Goal: Task Accomplishment & Management: Manage account settings

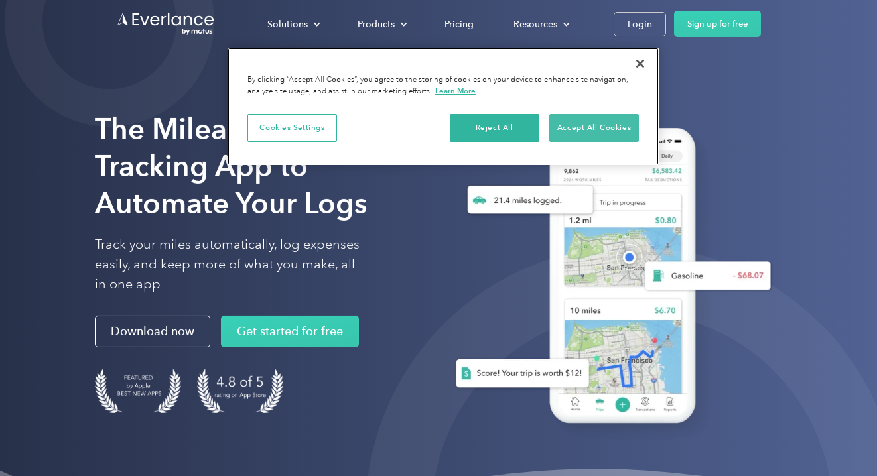
click at [625, 121] on button "Accept All Cookies" at bounding box center [594, 128] width 90 height 28
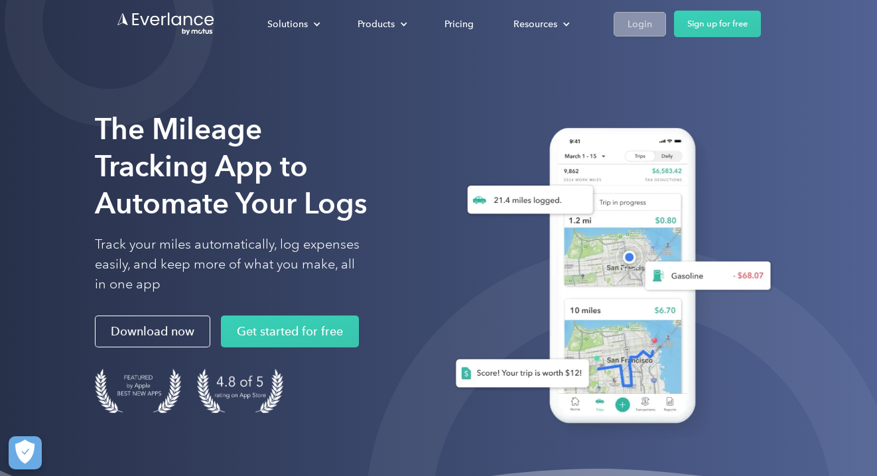
click at [637, 21] on div "Login" at bounding box center [640, 24] width 25 height 17
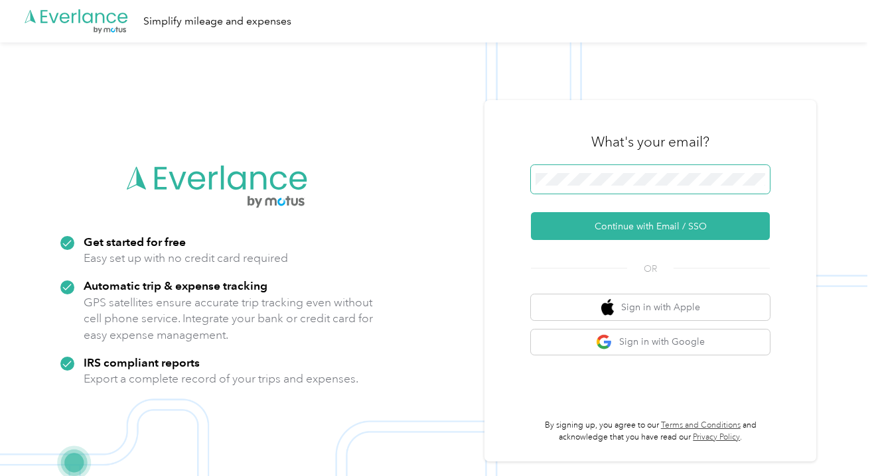
click at [640, 186] on span at bounding box center [650, 179] width 239 height 29
click at [655, 226] on button "Continue with Email / SSO" at bounding box center [650, 226] width 239 height 28
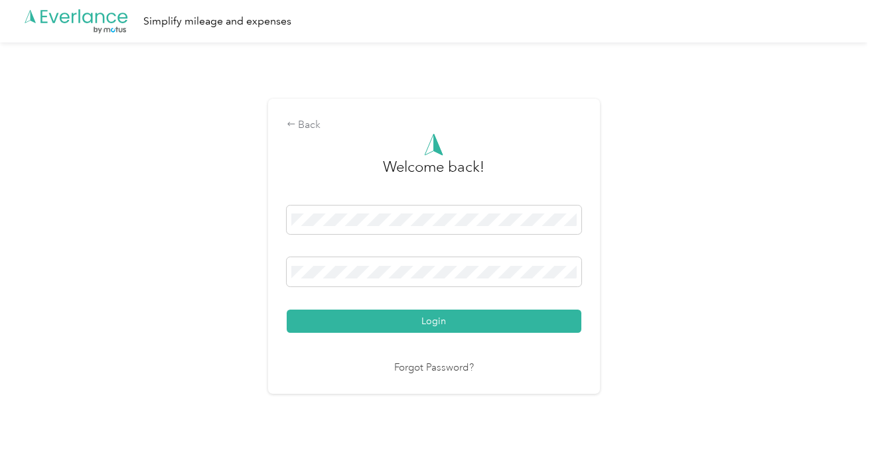
click at [437, 321] on button "Login" at bounding box center [434, 321] width 295 height 23
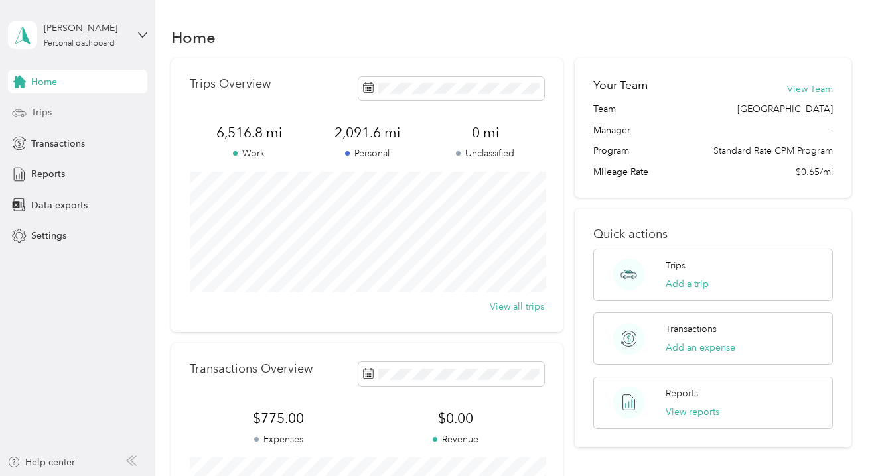
click at [32, 123] on div "Trips" at bounding box center [77, 113] width 139 height 24
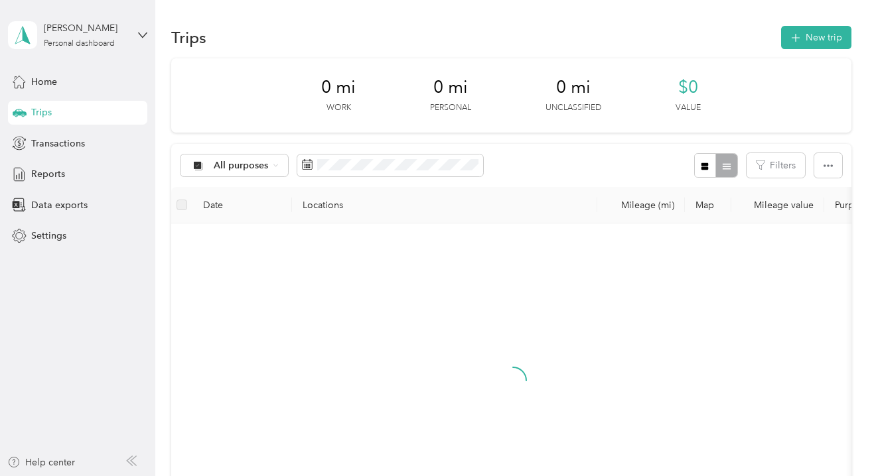
click at [37, 161] on div "Home Trips Transactions Reports Data exports Settings" at bounding box center [77, 159] width 139 height 179
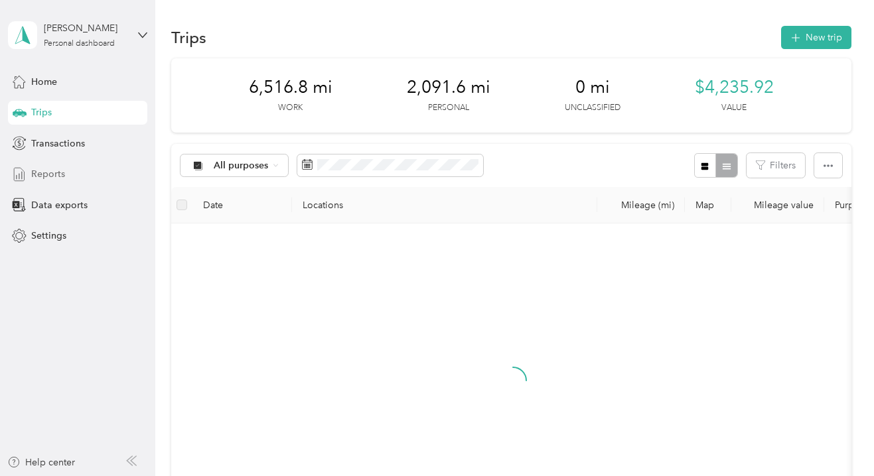
click at [40, 173] on span "Reports" at bounding box center [48, 174] width 34 height 14
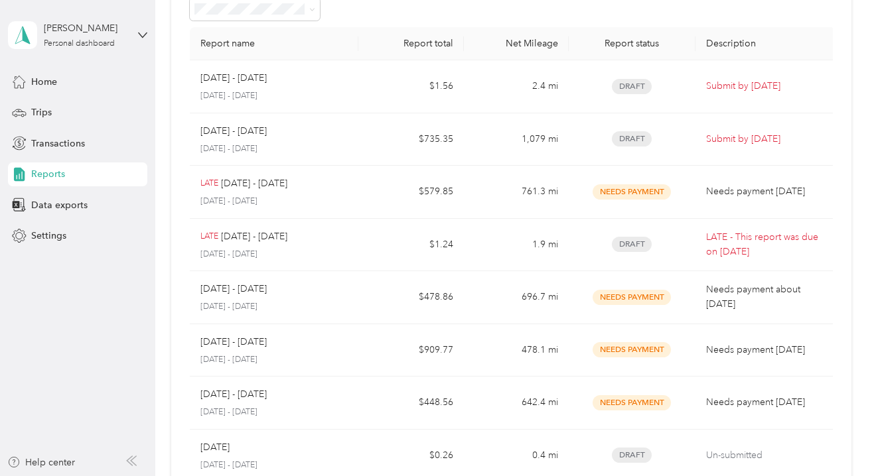
scroll to position [84, 0]
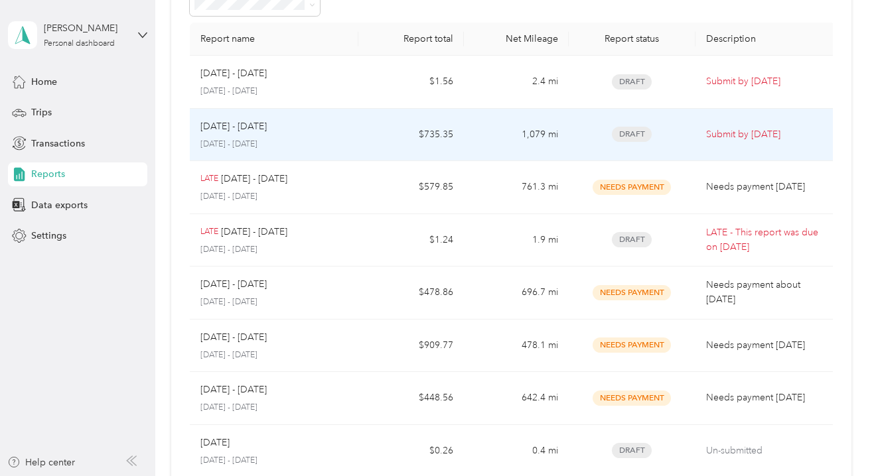
click at [573, 162] on td "Draft" at bounding box center [632, 135] width 126 height 53
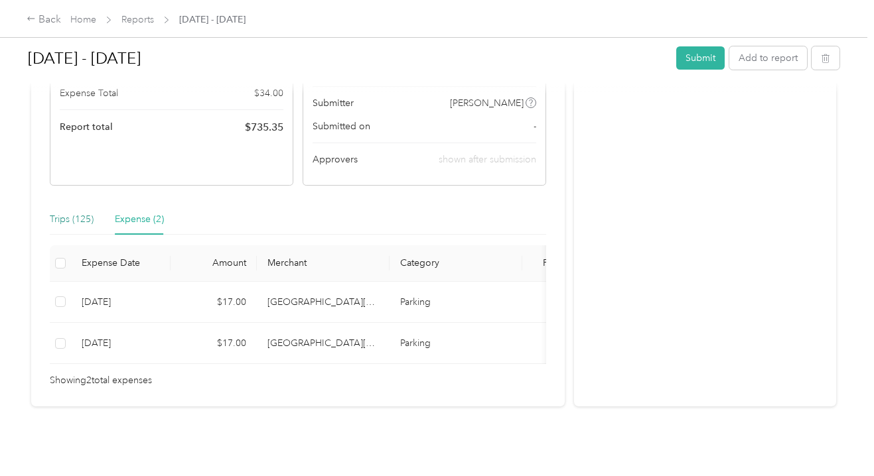
click at [76, 212] on div "Trips (125)" at bounding box center [72, 219] width 44 height 15
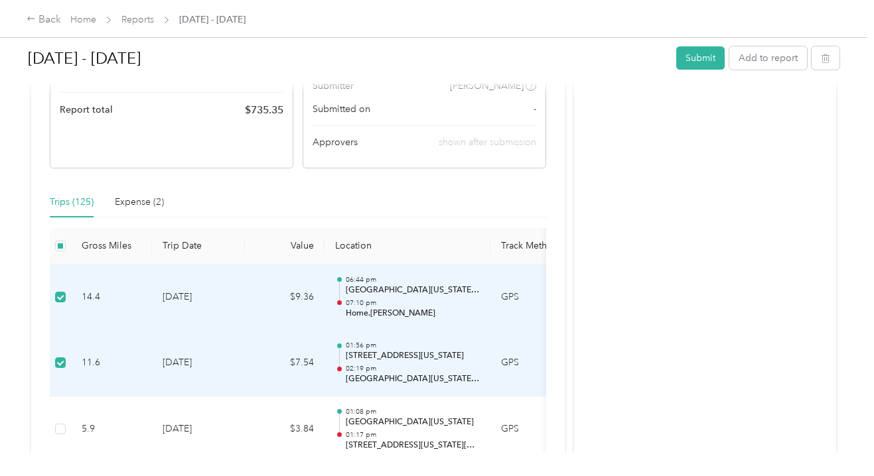
scroll to position [253, 0]
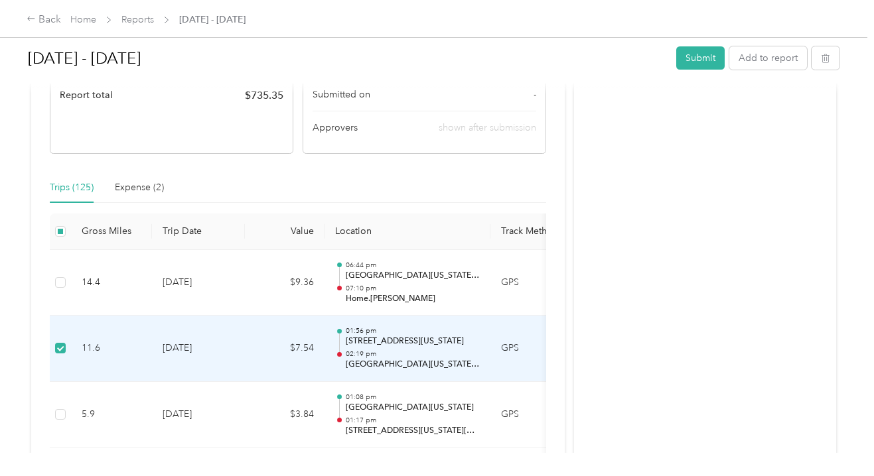
click at [64, 345] on span at bounding box center [60, 348] width 11 height 11
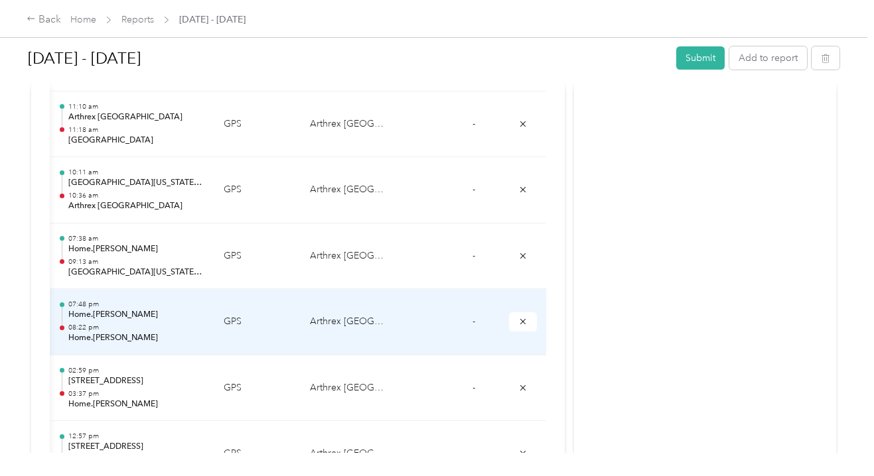
scroll to position [0, 0]
click at [522, 317] on icon "submit" at bounding box center [522, 321] width 9 height 9
click at [524, 317] on icon "submit" at bounding box center [522, 321] width 9 height 9
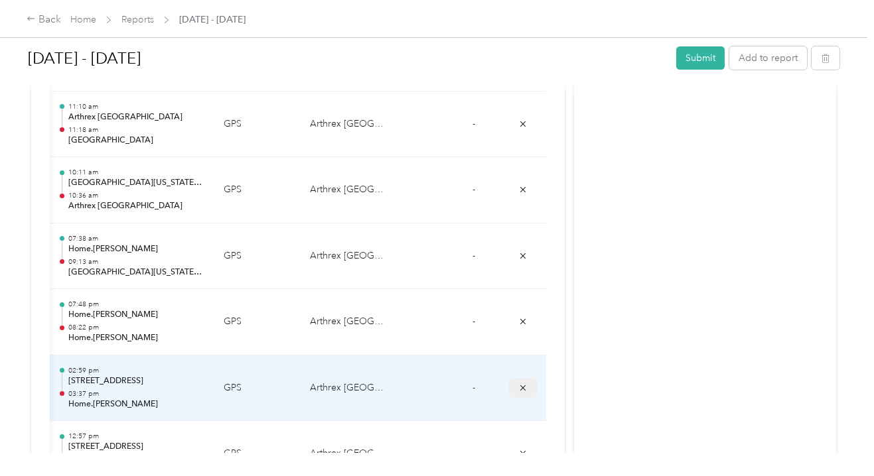
click at [521, 384] on icon "submit" at bounding box center [522, 388] width 9 height 9
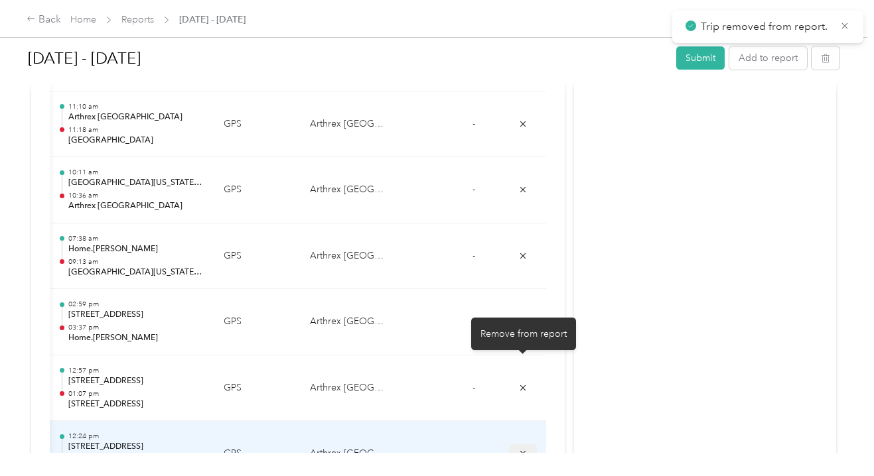
click at [522, 449] on icon "submit" at bounding box center [522, 453] width 9 height 9
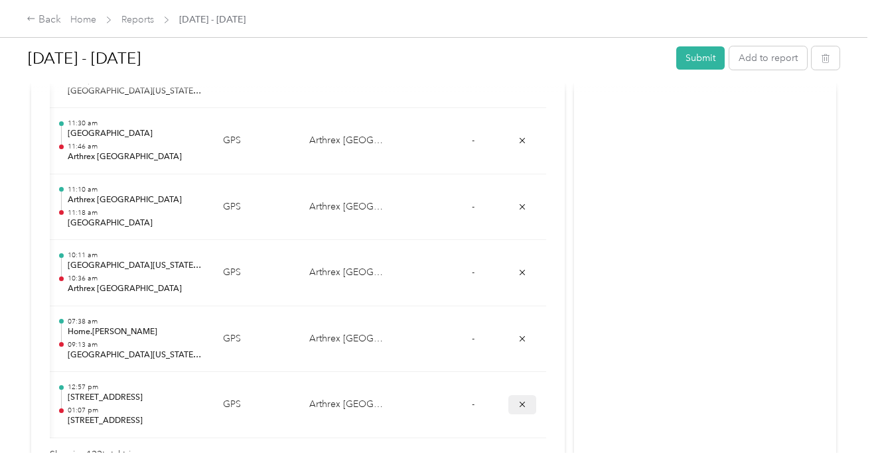
scroll to position [0, 277]
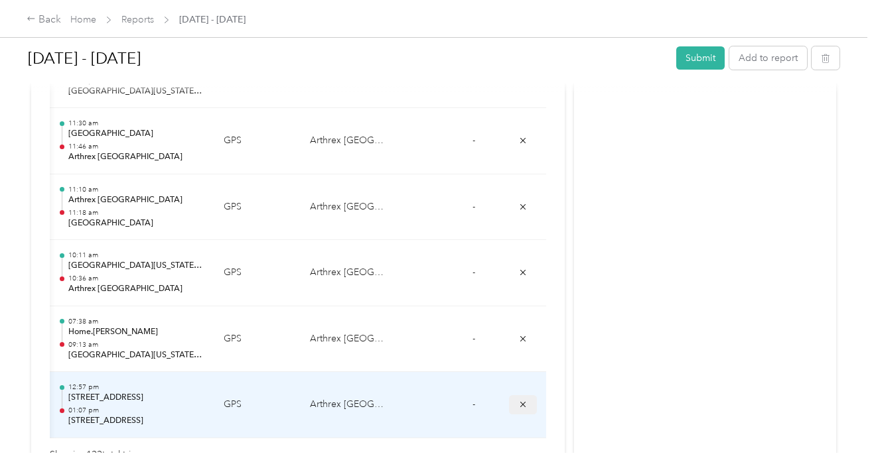
click at [528, 396] on button "submit" at bounding box center [523, 405] width 28 height 19
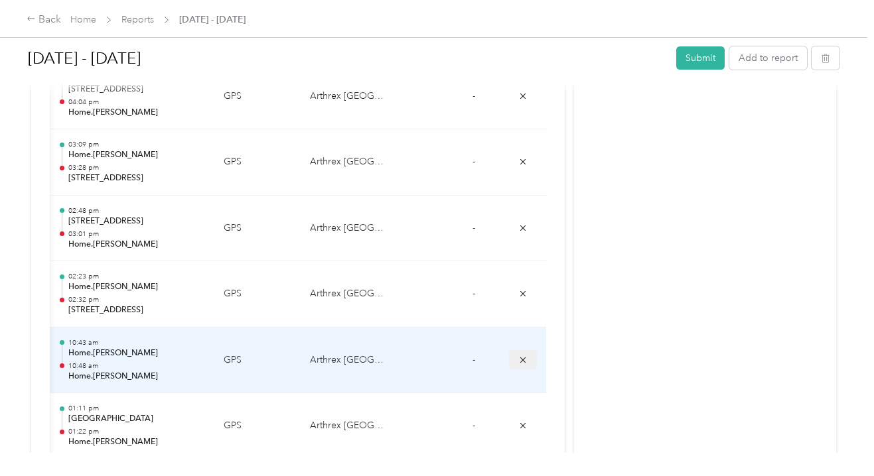
click at [520, 356] on icon "submit" at bounding box center [522, 360] width 9 height 9
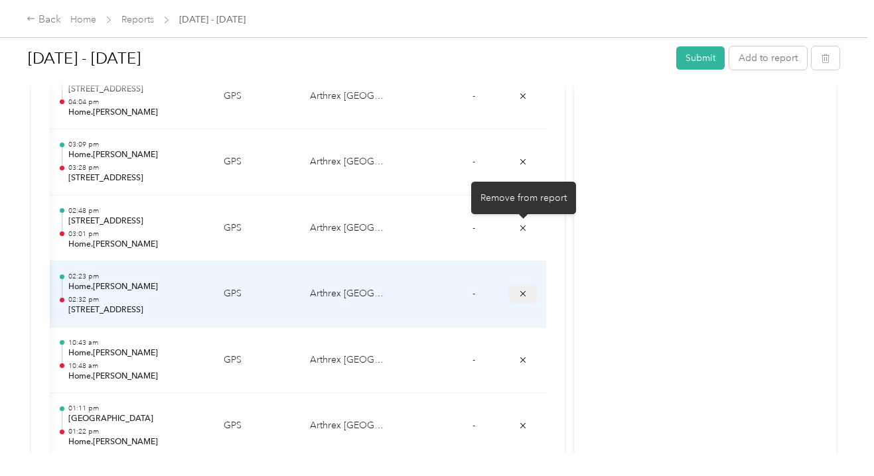
click at [526, 289] on icon "submit" at bounding box center [522, 293] width 9 height 9
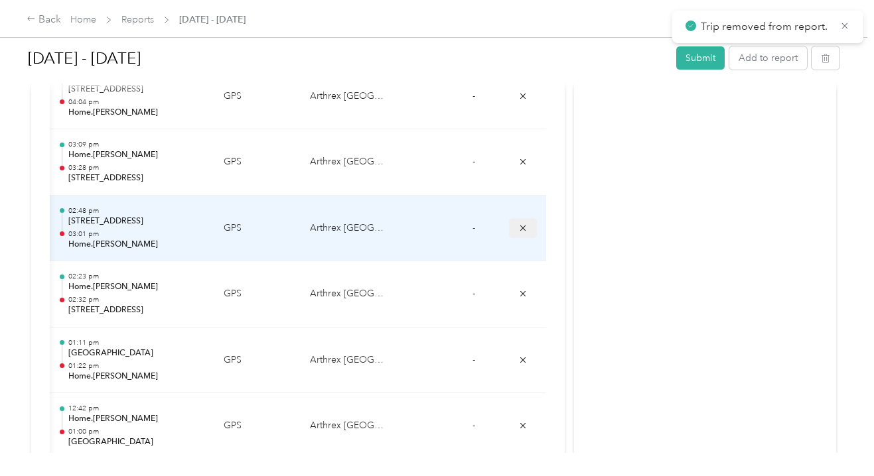
click at [522, 224] on icon "submit" at bounding box center [522, 228] width 9 height 9
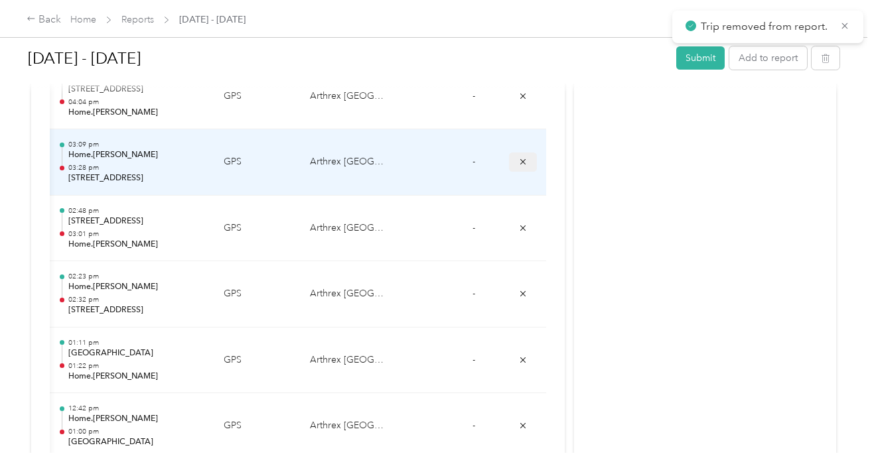
click at [527, 157] on icon "submit" at bounding box center [522, 161] width 9 height 9
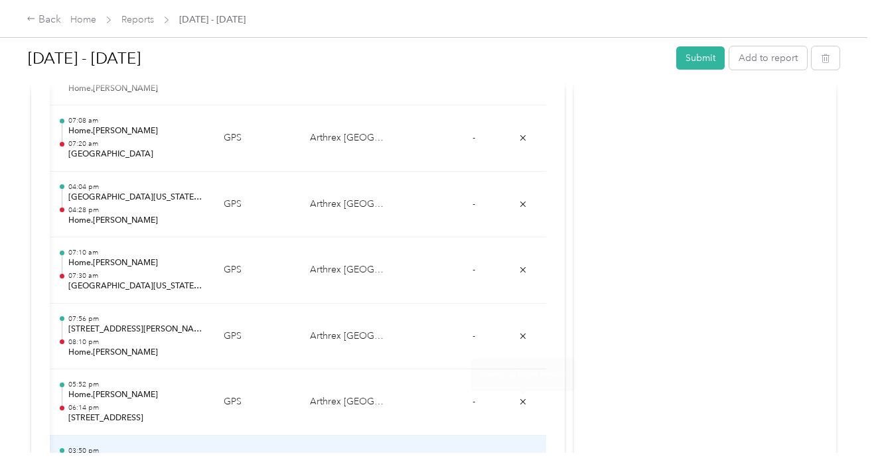
click at [527, 464] on icon "submit" at bounding box center [522, 468] width 9 height 9
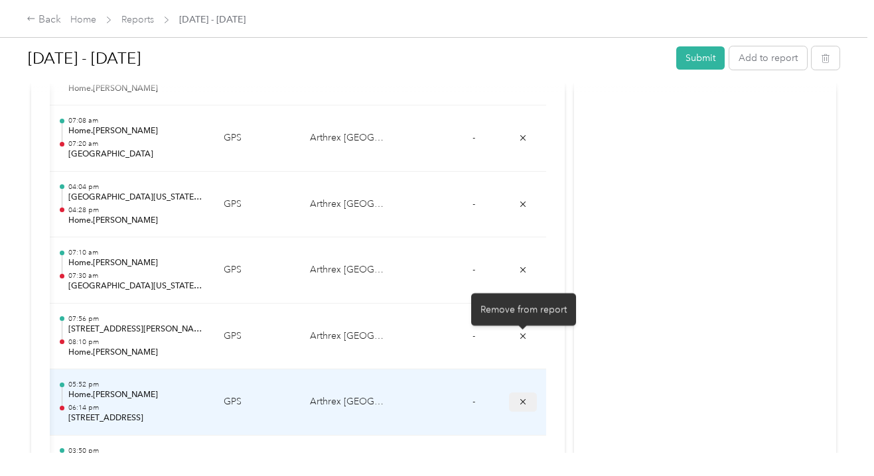
click at [524, 397] on icon "submit" at bounding box center [522, 401] width 9 height 9
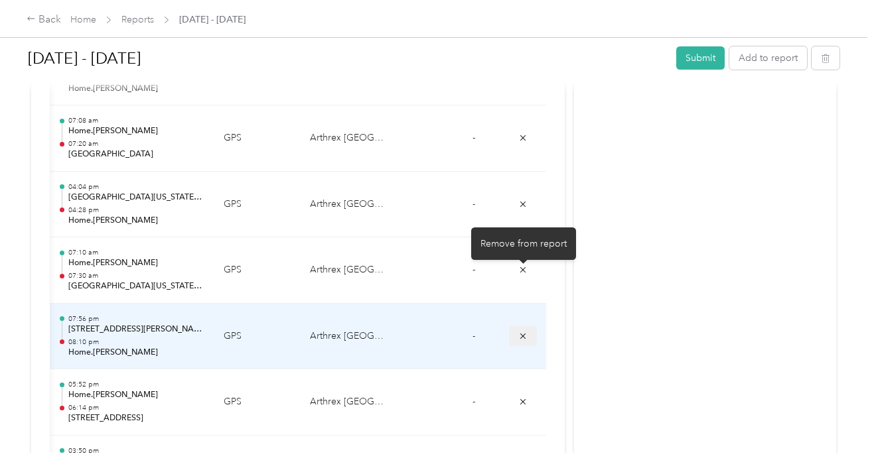
click at [524, 332] on icon "submit" at bounding box center [522, 336] width 9 height 9
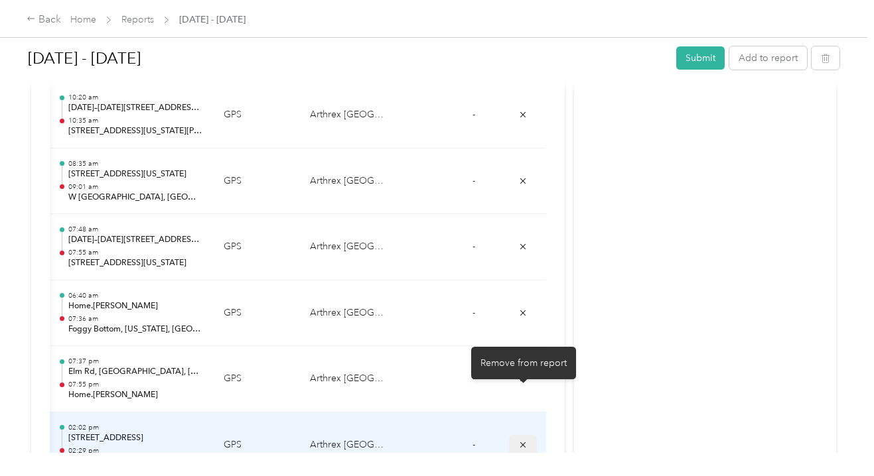
click at [518, 441] on icon "submit" at bounding box center [522, 445] width 9 height 9
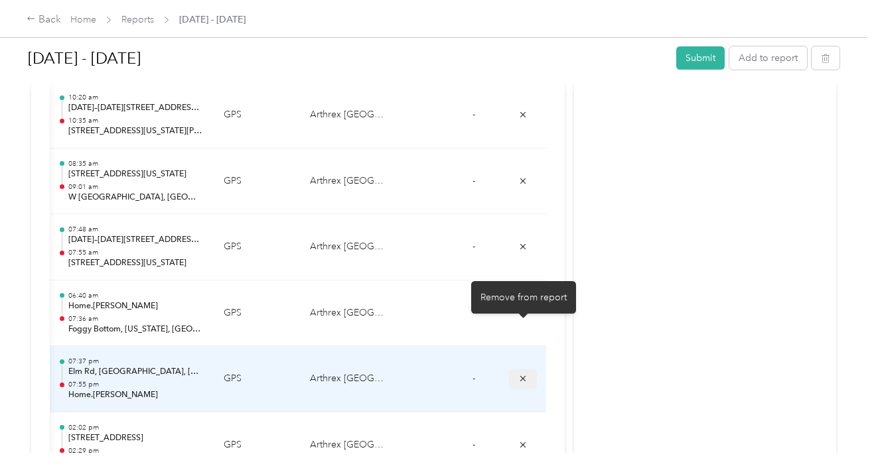
click at [520, 374] on icon "submit" at bounding box center [522, 378] width 9 height 9
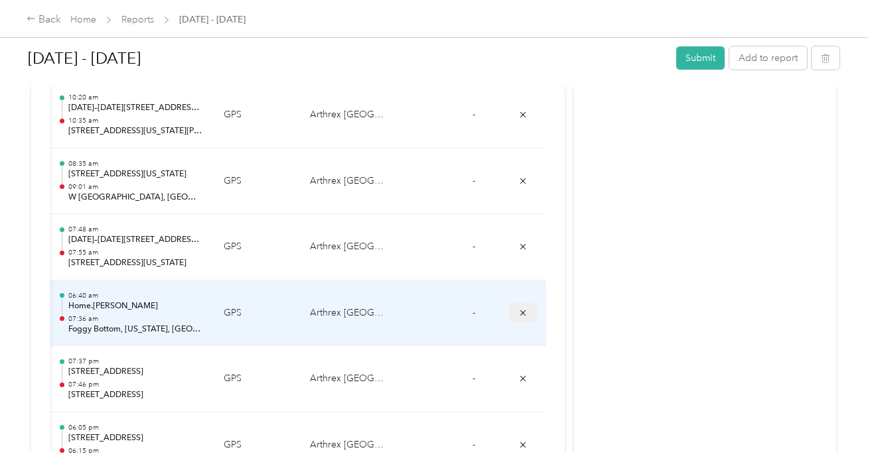
click at [516, 303] on button "submit" at bounding box center [523, 312] width 28 height 19
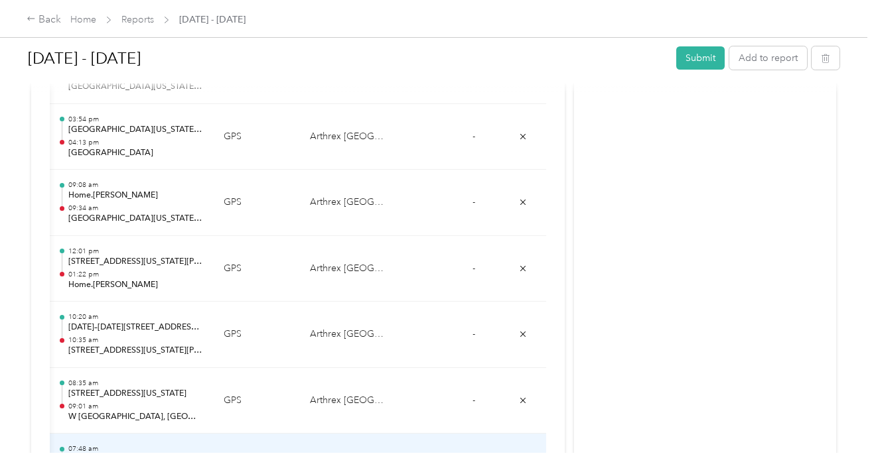
click at [524, 462] on icon "submit" at bounding box center [522, 466] width 9 height 9
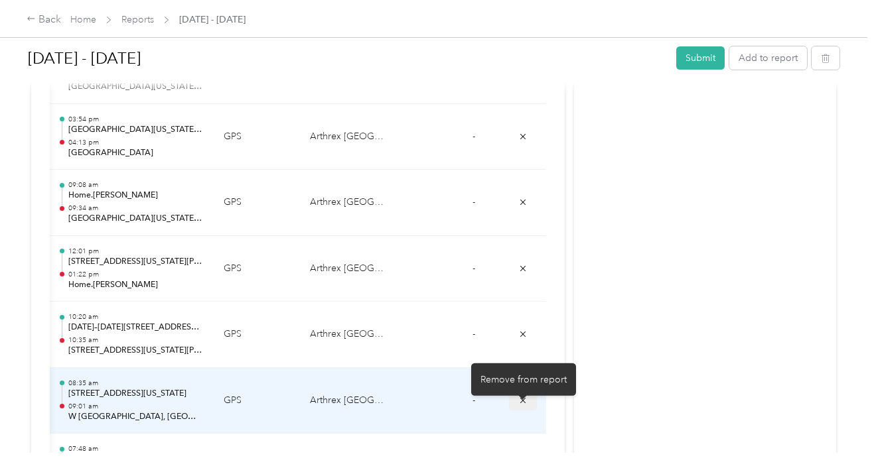
click at [524, 397] on icon "submit" at bounding box center [522, 399] width 5 height 5
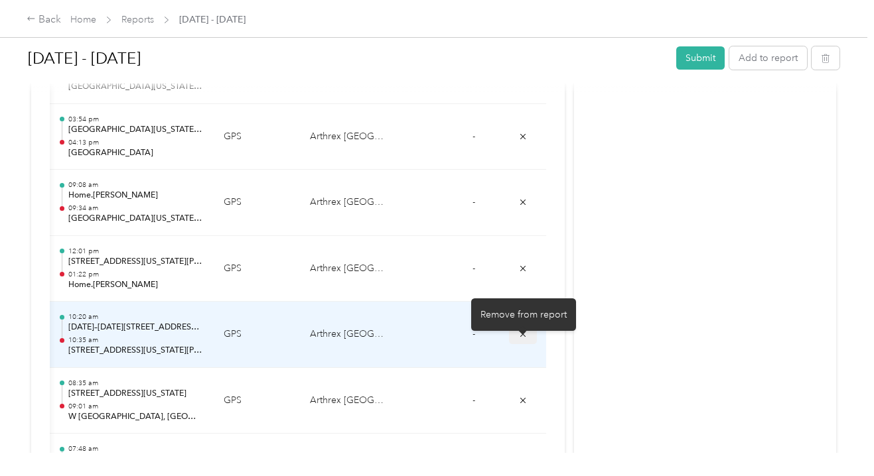
click at [522, 330] on icon "submit" at bounding box center [522, 334] width 9 height 9
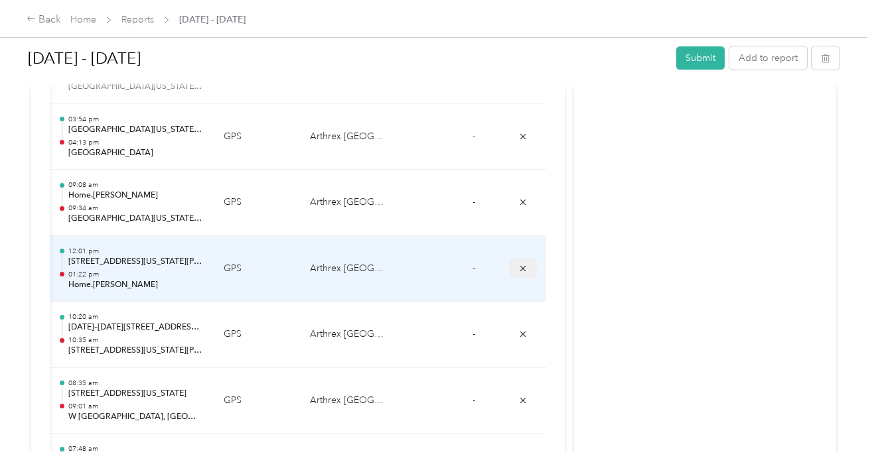
click at [522, 264] on icon "submit" at bounding box center [522, 268] width 9 height 9
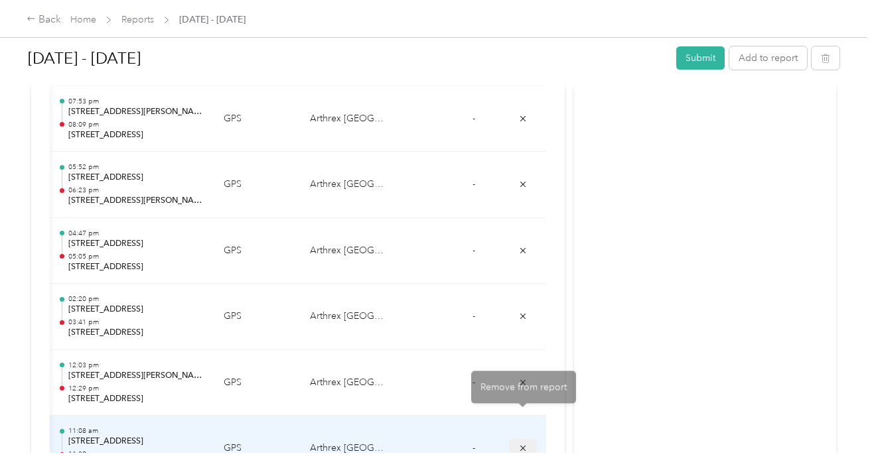
click at [524, 446] on icon "submit" at bounding box center [522, 448] width 5 height 5
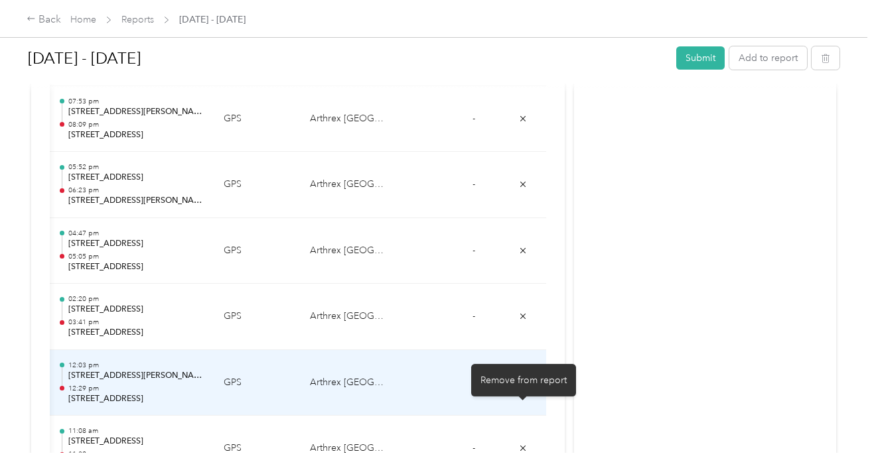
click at [524, 378] on icon "submit" at bounding box center [522, 382] width 9 height 9
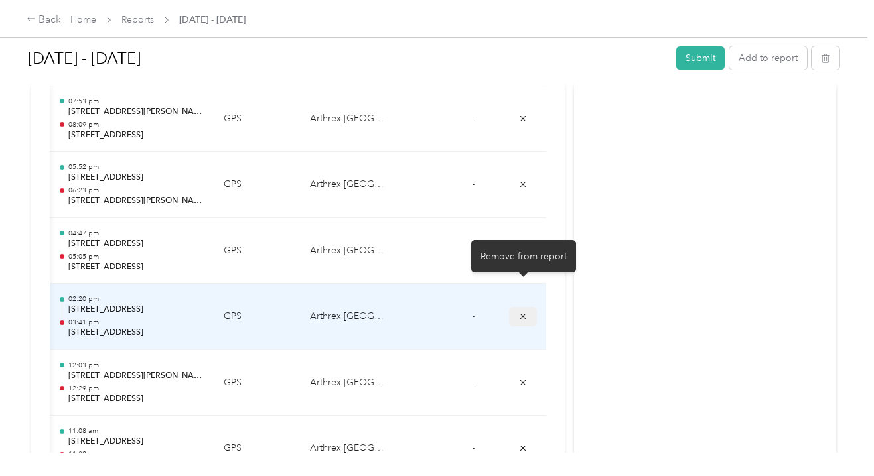
click at [524, 312] on icon "submit" at bounding box center [522, 316] width 9 height 9
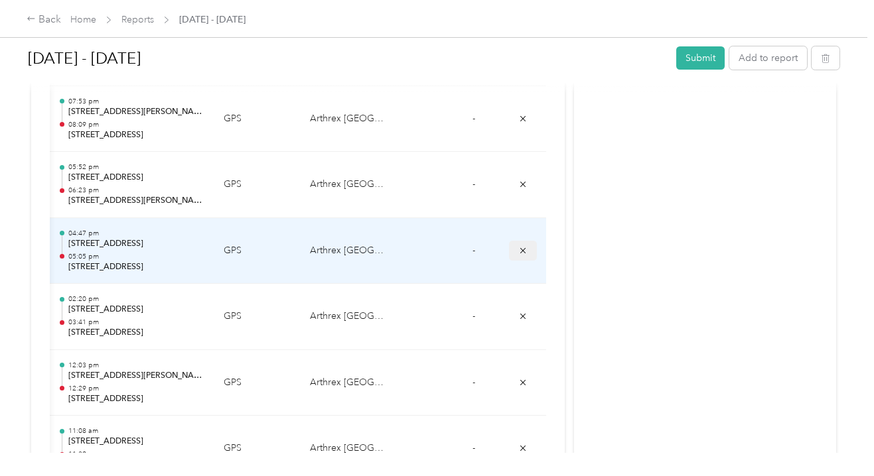
click at [526, 246] on icon "submit" at bounding box center [522, 250] width 9 height 9
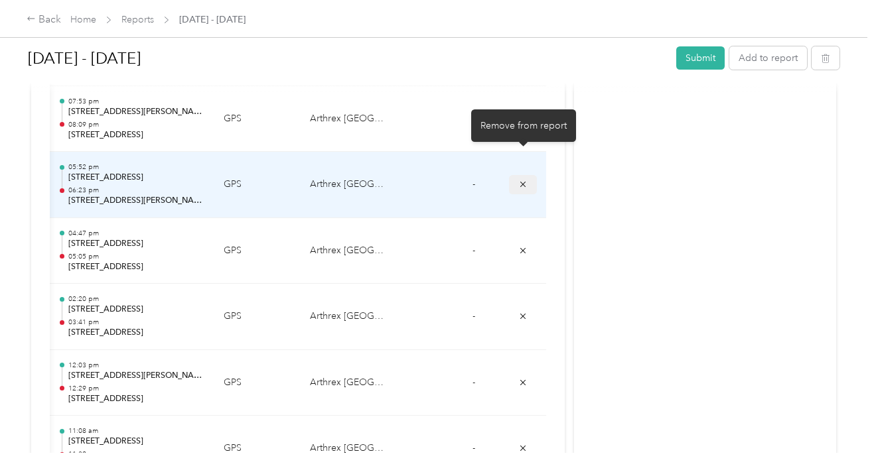
click at [523, 180] on icon "submit" at bounding box center [522, 184] width 9 height 9
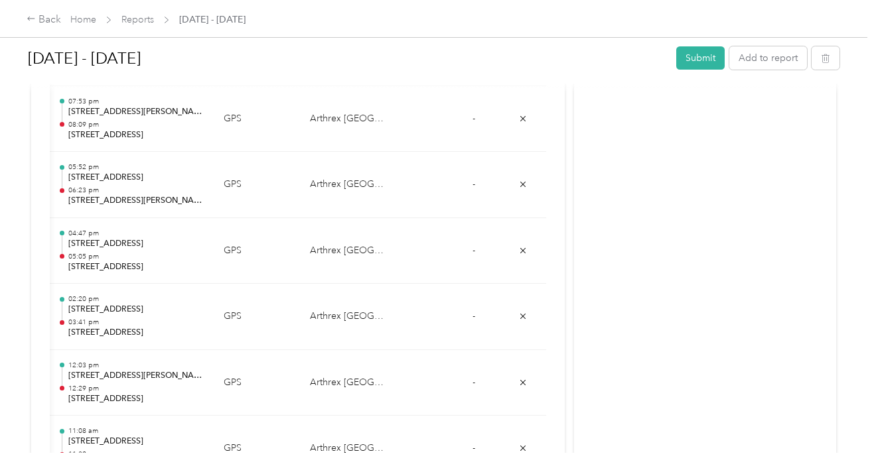
click at [524, 87] on div at bounding box center [434, 87] width 812 height 14
click at [522, 92] on div at bounding box center [434, 87] width 812 height 14
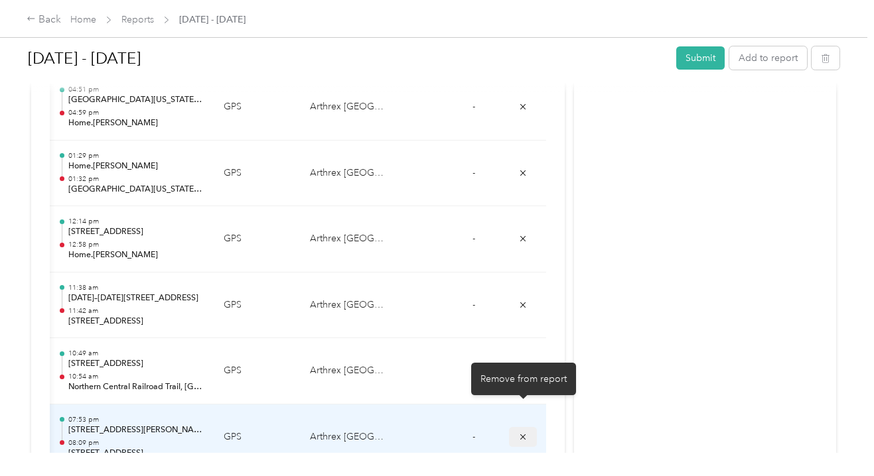
click at [520, 433] on icon "submit" at bounding box center [522, 437] width 9 height 9
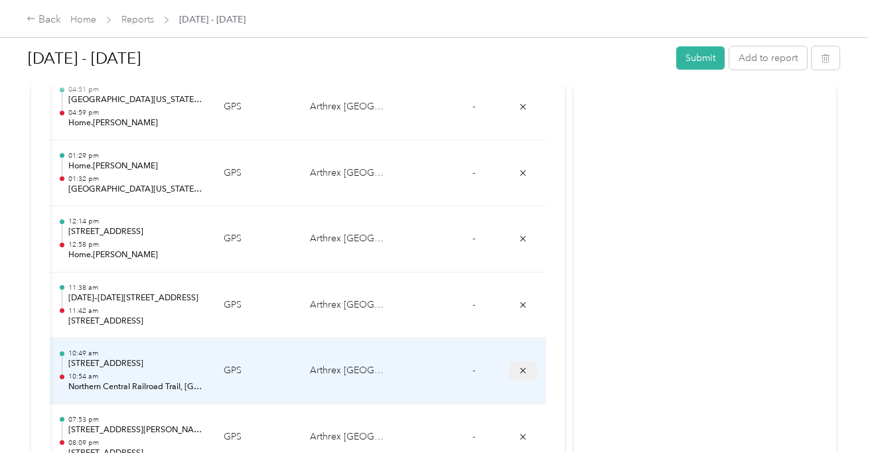
click at [527, 366] on icon "submit" at bounding box center [522, 370] width 9 height 9
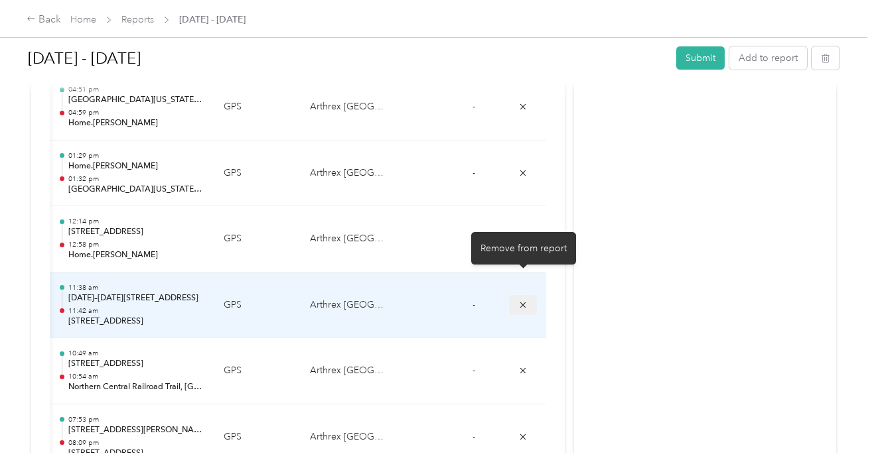
click at [520, 299] on span "submit" at bounding box center [522, 304] width 9 height 11
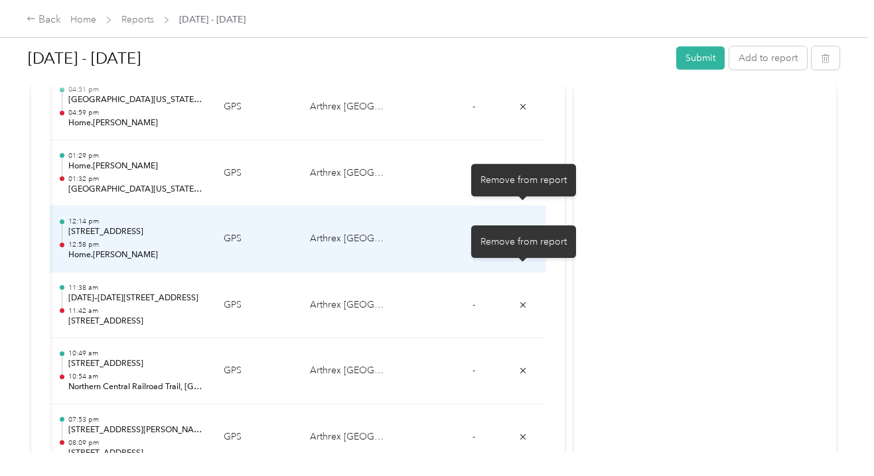
click at [524, 234] on icon "submit" at bounding box center [522, 238] width 9 height 9
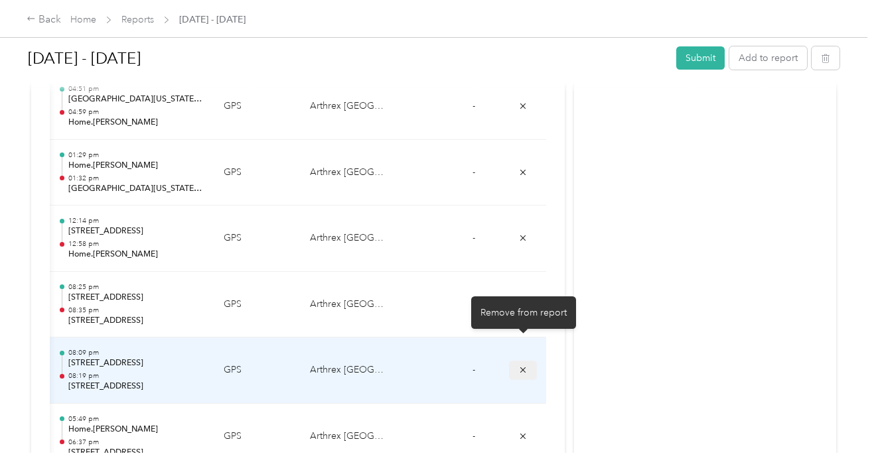
click at [523, 366] on icon "submit" at bounding box center [522, 370] width 9 height 9
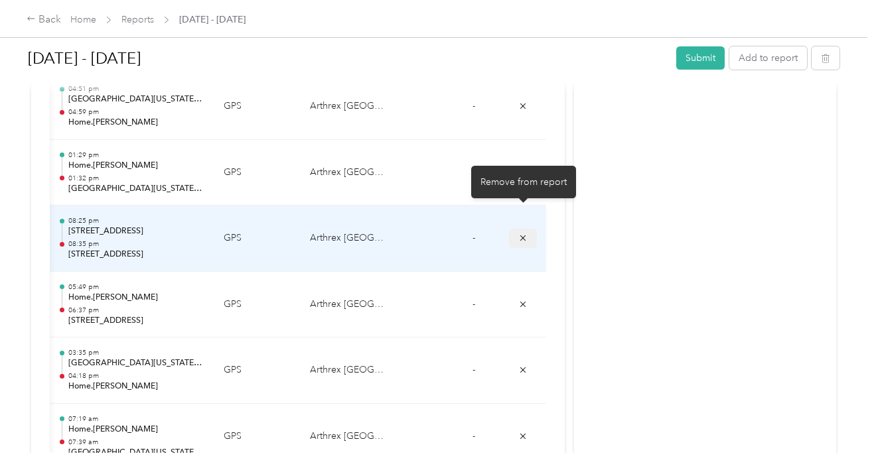
click at [526, 234] on icon "submit" at bounding box center [522, 238] width 9 height 9
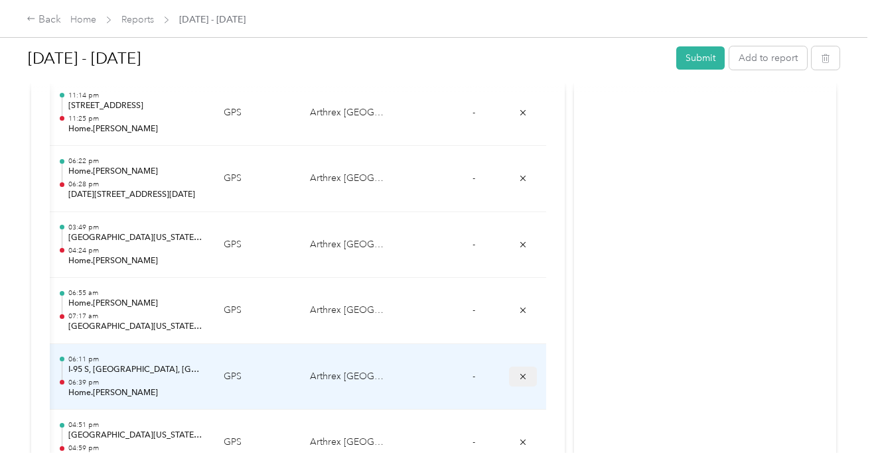
click at [522, 372] on icon "submit" at bounding box center [522, 376] width 9 height 9
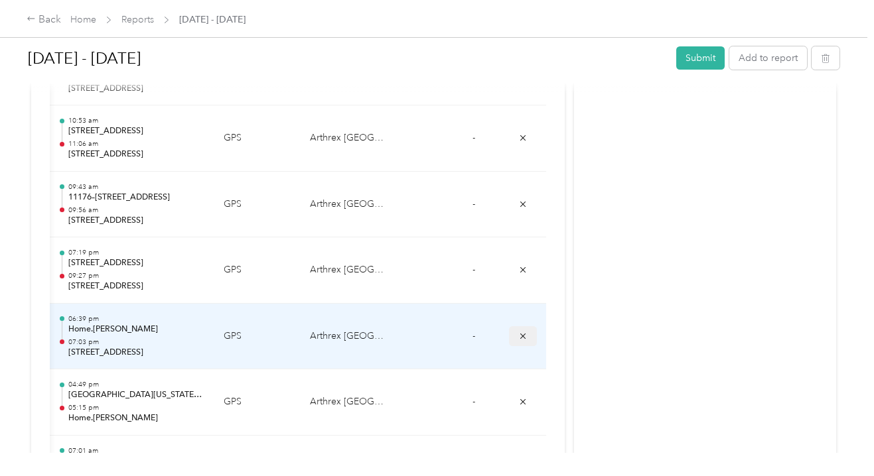
click at [521, 332] on icon "submit" at bounding box center [522, 336] width 9 height 9
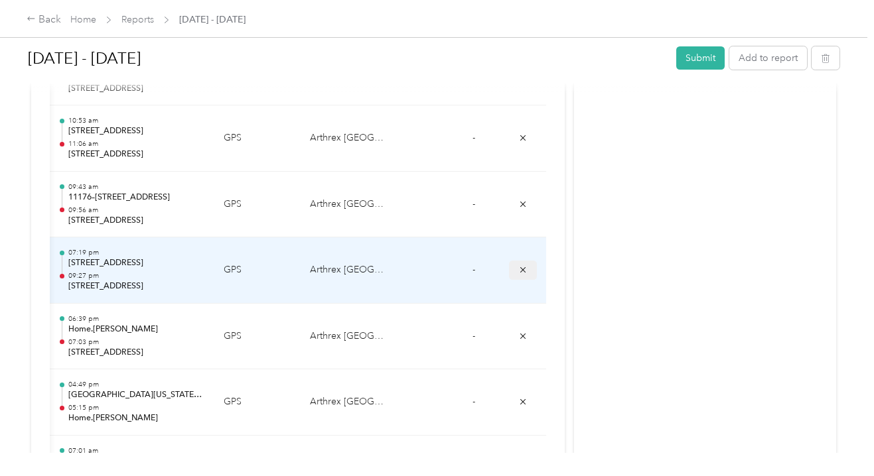
click at [524, 266] on button "submit" at bounding box center [523, 270] width 28 height 19
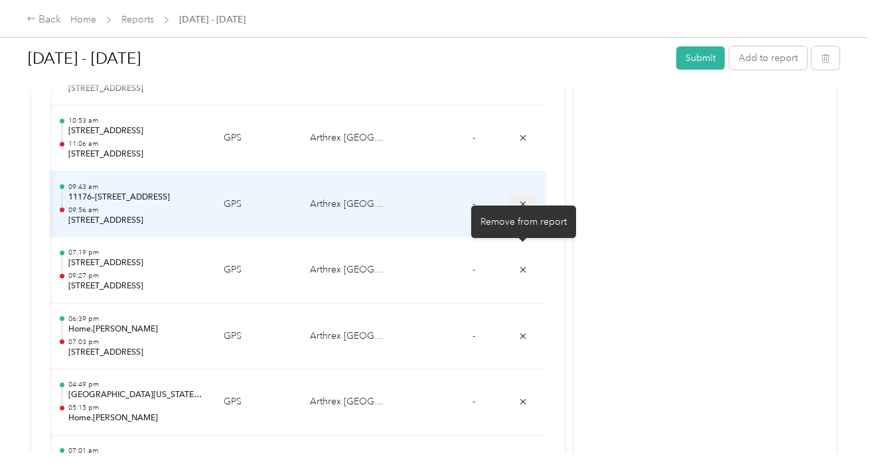
click at [520, 201] on icon "submit" at bounding box center [522, 203] width 5 height 5
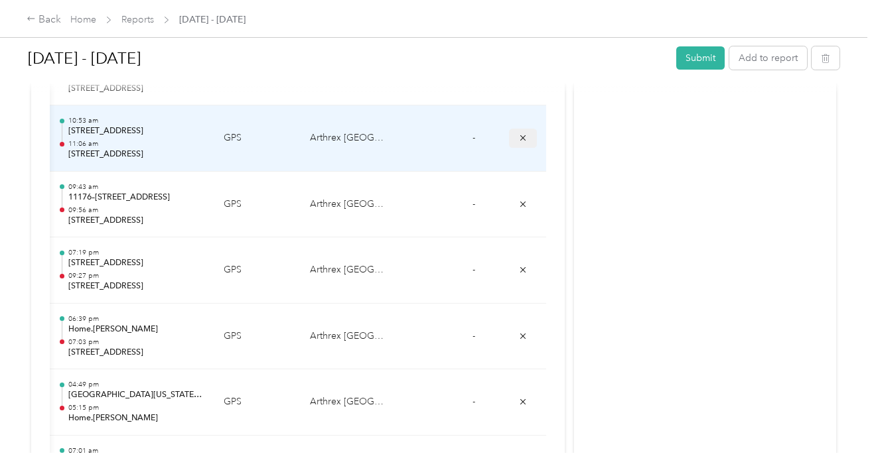
click at [525, 133] on icon "submit" at bounding box center [522, 137] width 9 height 9
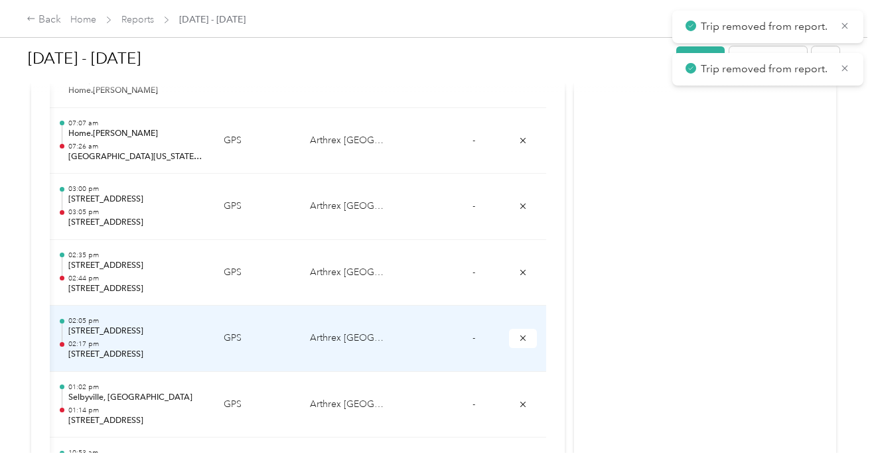
scroll to position [922, 0]
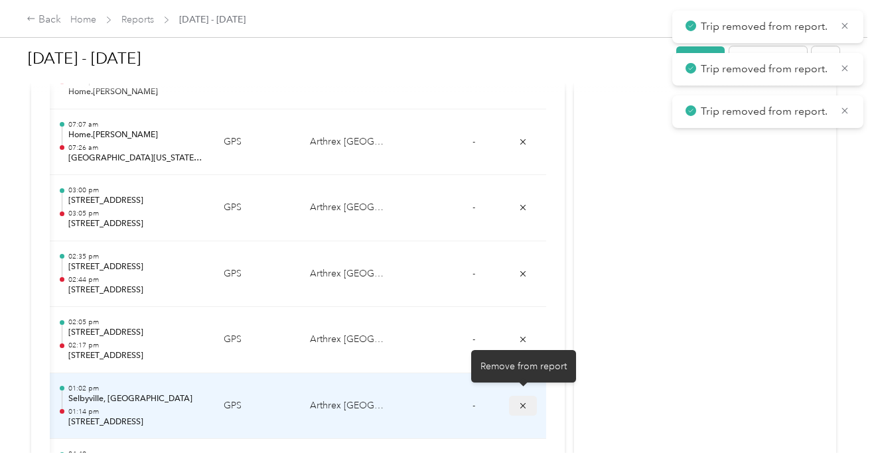
click at [522, 401] on icon "submit" at bounding box center [522, 405] width 9 height 9
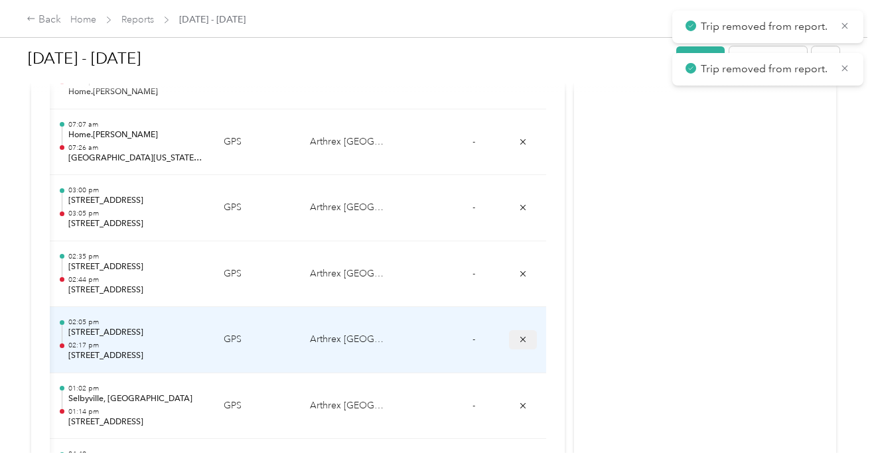
click at [529, 332] on button "submit" at bounding box center [523, 339] width 28 height 19
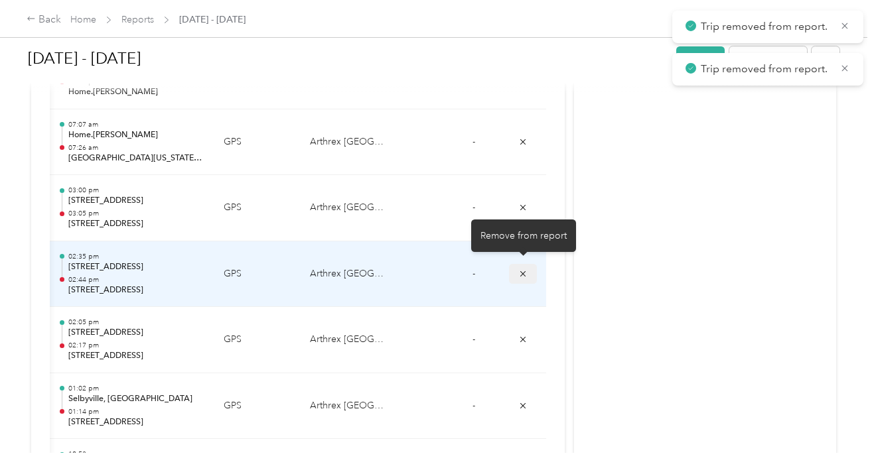
click at [526, 269] on icon "submit" at bounding box center [522, 273] width 9 height 9
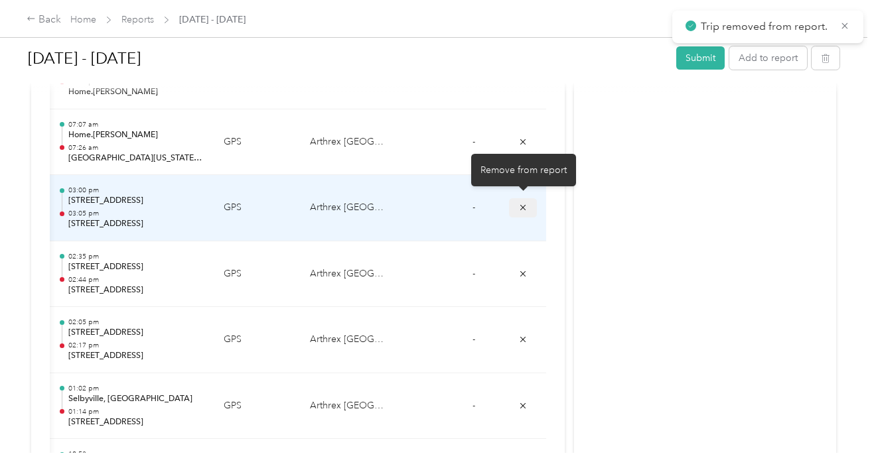
click at [529, 208] on button "submit" at bounding box center [523, 207] width 28 height 19
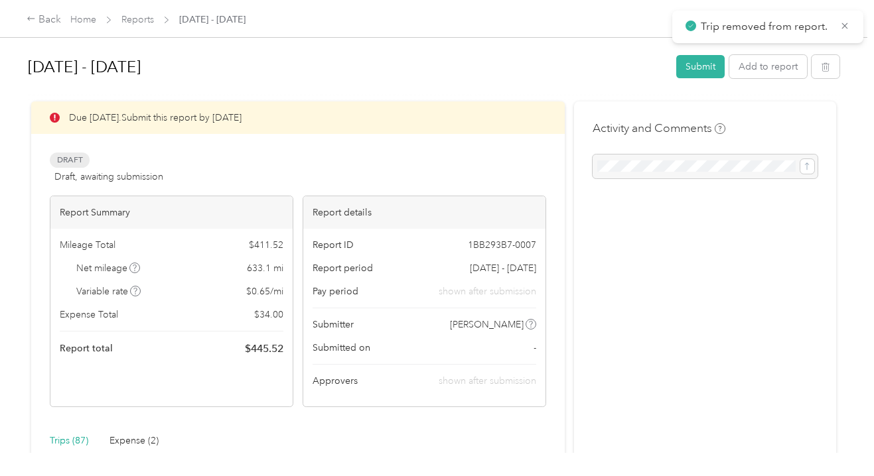
scroll to position [0, 0]
